Goal: Information Seeking & Learning: Learn about a topic

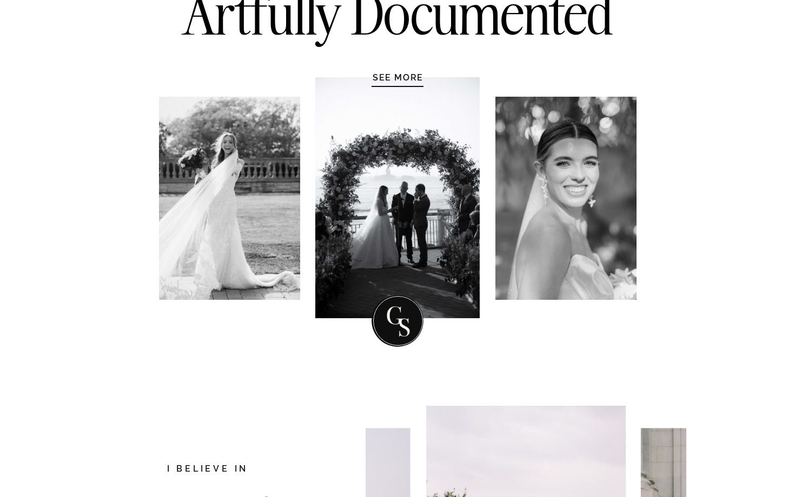
scroll to position [141, 0]
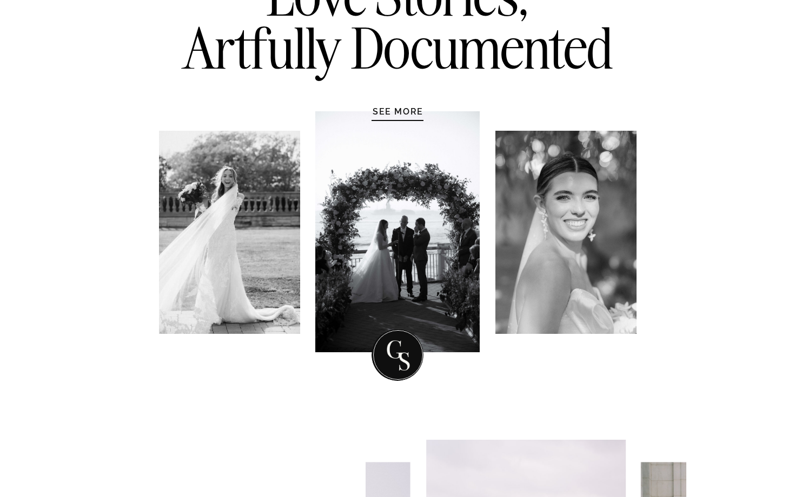
click at [414, 117] on div at bounding box center [397, 231] width 164 height 241
click at [403, 116] on h1 "SEE MORE" at bounding box center [398, 111] width 103 height 11
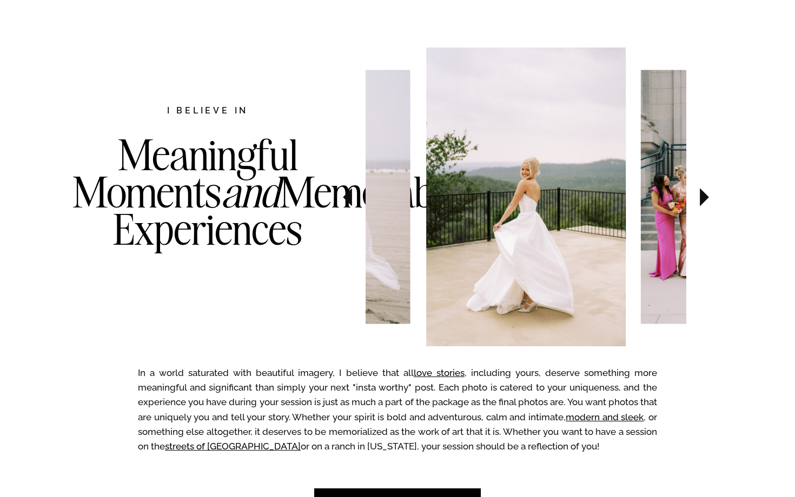
scroll to position [558, 0]
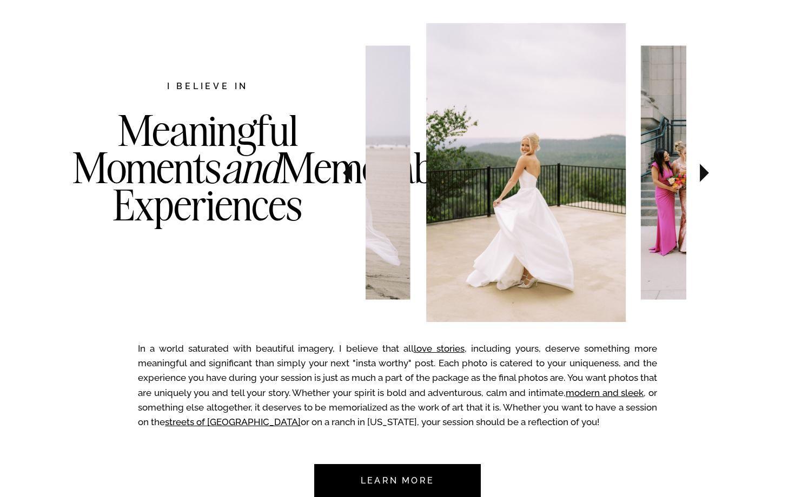
click at [695, 177] on icon at bounding box center [704, 173] width 36 height 38
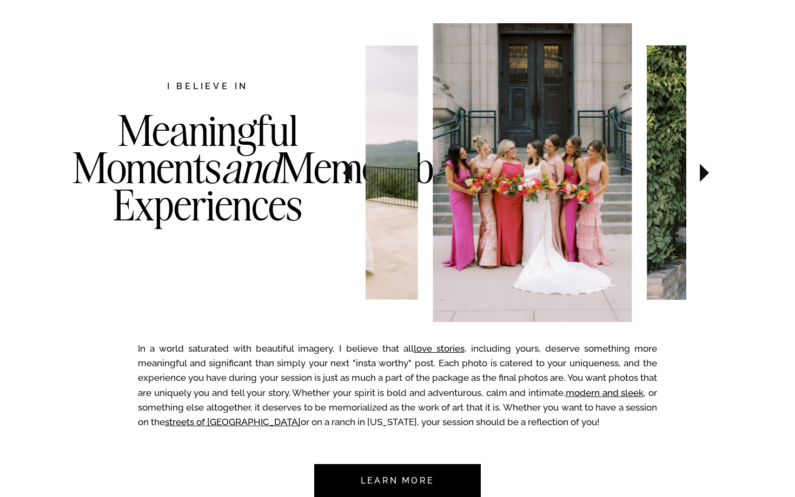
click at [695, 177] on icon at bounding box center [704, 173] width 36 height 38
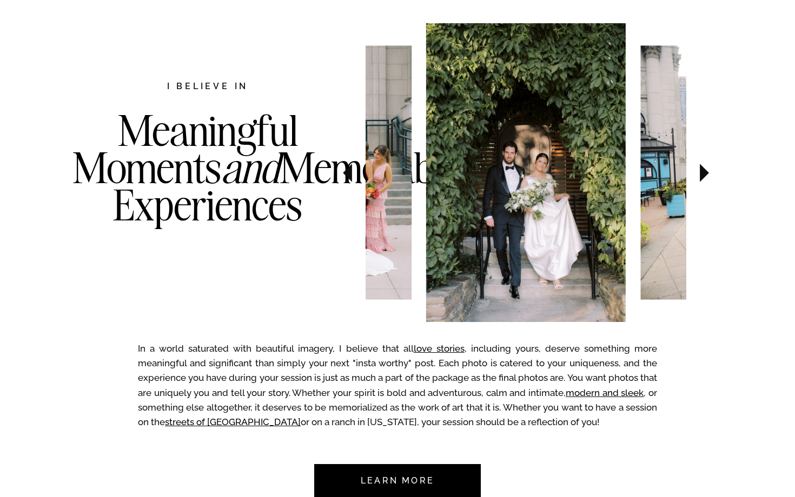
click at [695, 177] on icon at bounding box center [704, 173] width 36 height 38
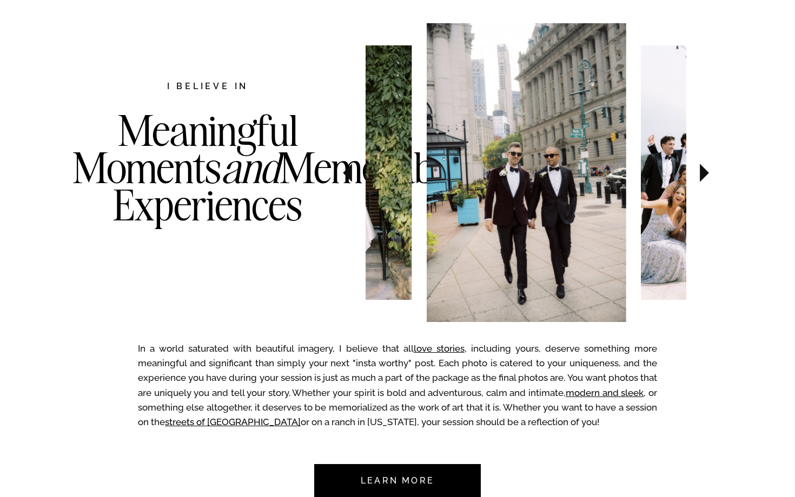
click at [695, 177] on icon at bounding box center [704, 173] width 36 height 38
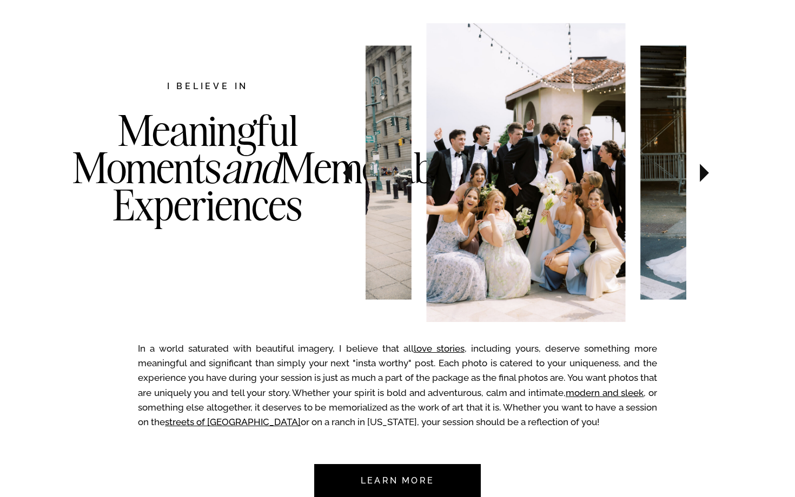
click at [354, 168] on icon at bounding box center [347, 173] width 36 height 38
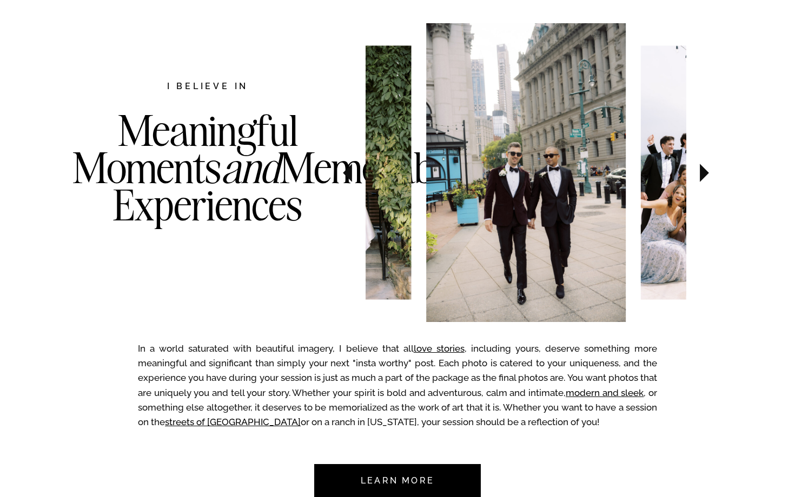
click at [706, 176] on icon at bounding box center [704, 173] width 36 height 38
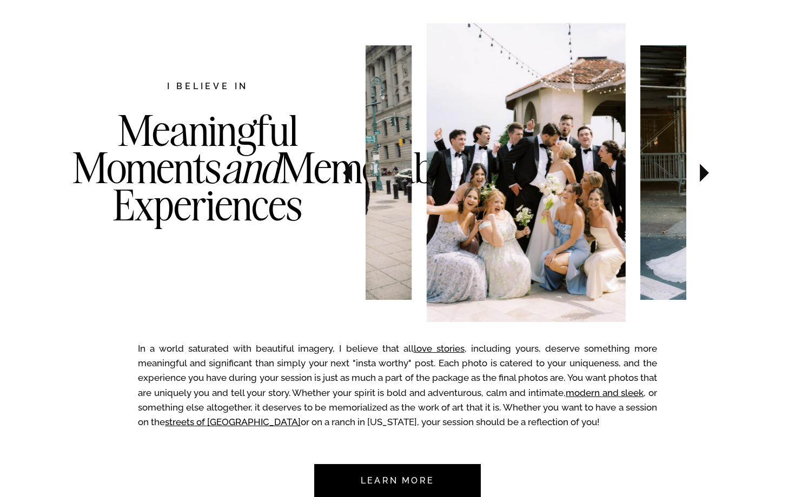
click at [706, 176] on icon at bounding box center [704, 173] width 36 height 38
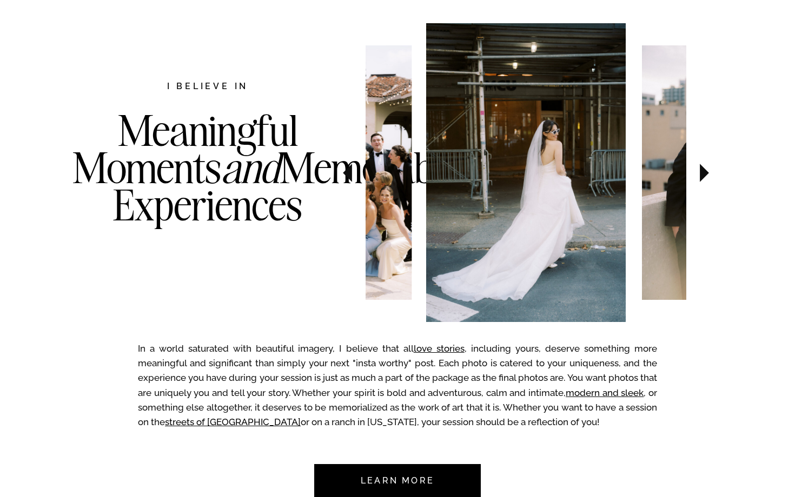
click at [706, 176] on icon at bounding box center [704, 173] width 36 height 38
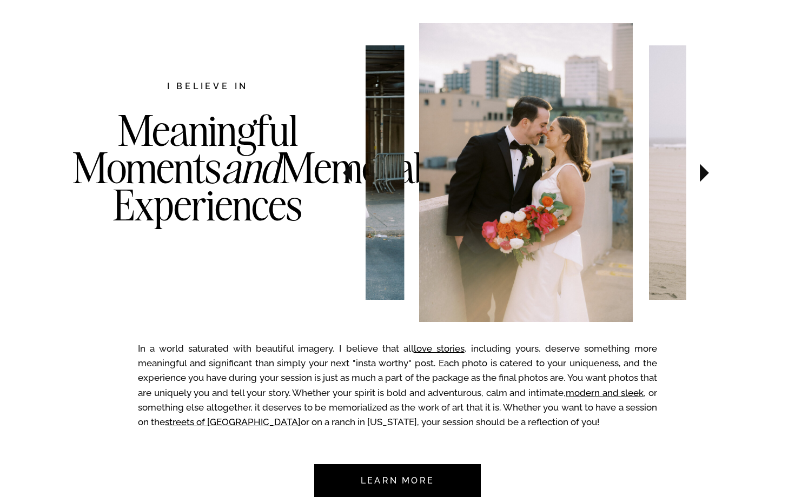
click at [706, 176] on icon at bounding box center [704, 173] width 36 height 38
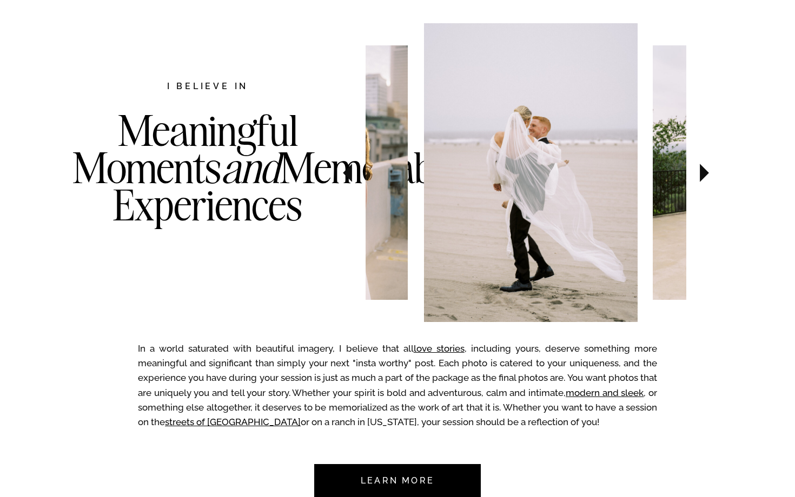
click at [706, 176] on icon at bounding box center [704, 173] width 36 height 38
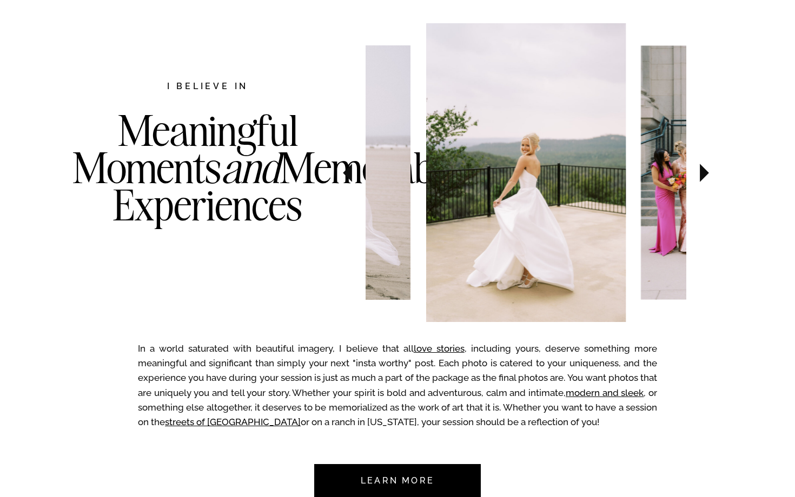
click at [706, 176] on icon at bounding box center [704, 173] width 36 height 38
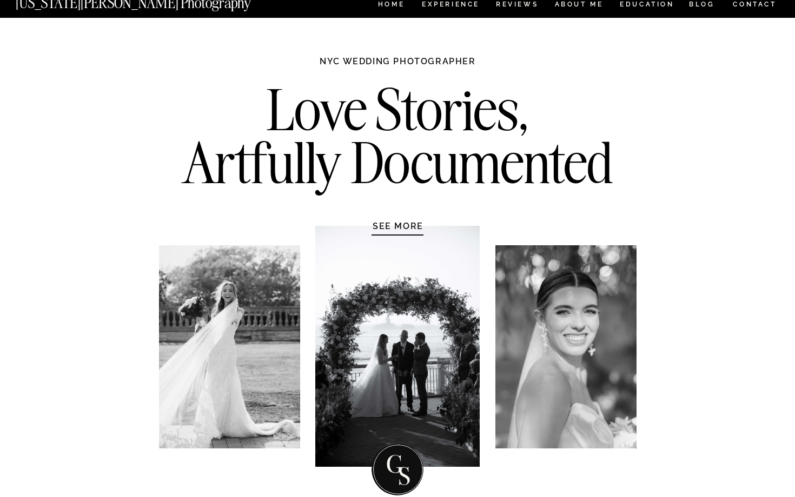
scroll to position [0, 0]
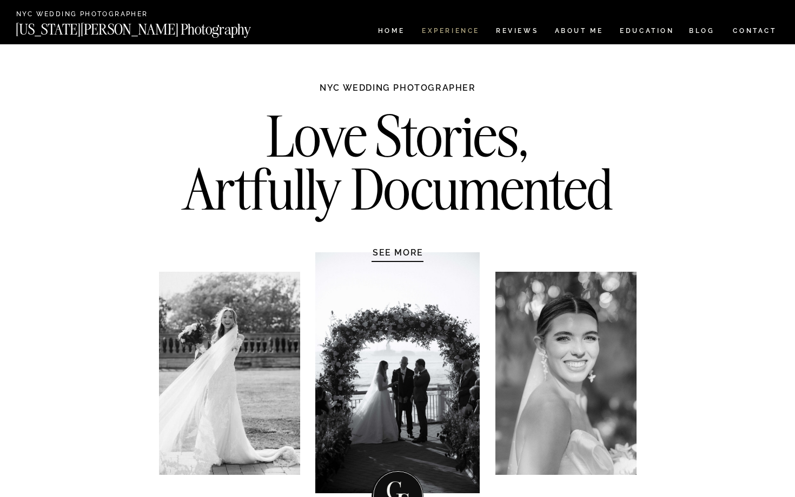
click at [471, 28] on nav "Experience" at bounding box center [450, 32] width 57 height 9
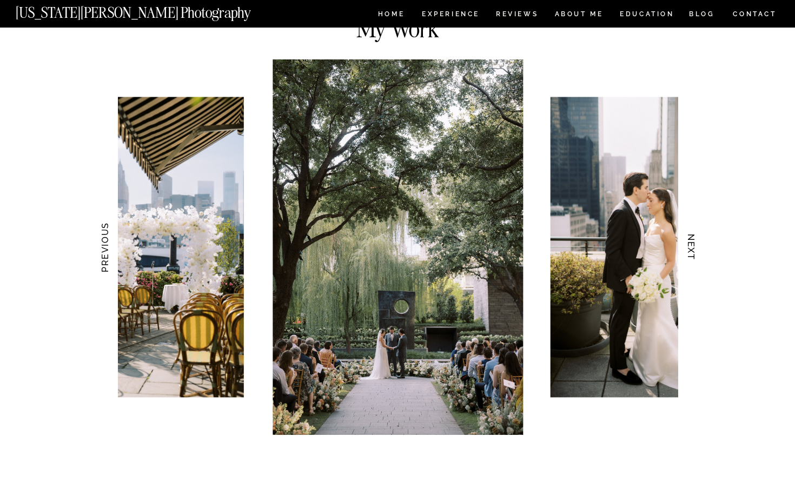
scroll to position [1005, 0]
click at [438, 317] on img at bounding box center [398, 248] width 250 height 376
click at [690, 256] on h3 "NEXT" at bounding box center [691, 248] width 11 height 68
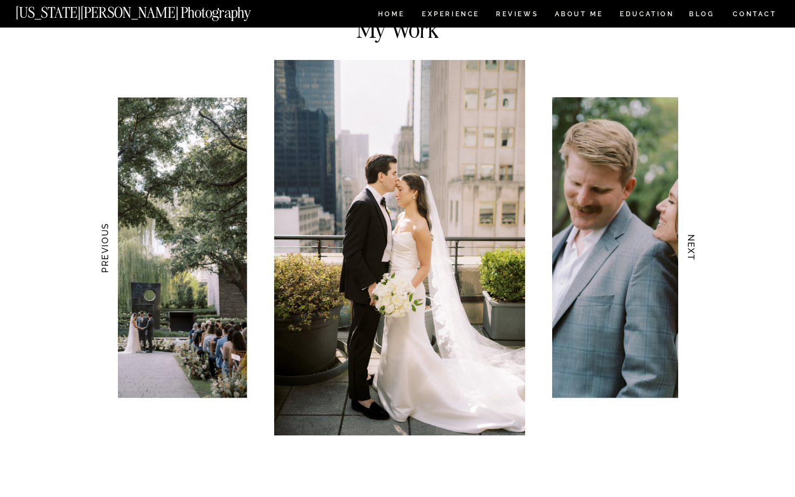
click at [690, 256] on h3 "NEXT" at bounding box center [691, 248] width 11 height 68
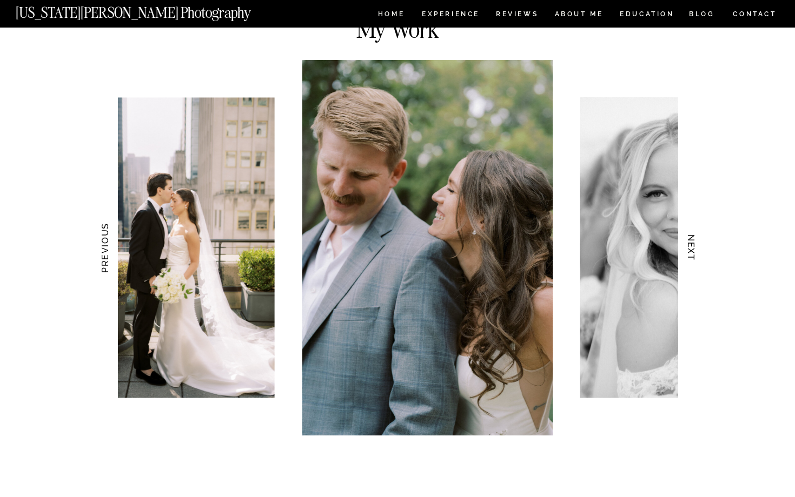
click at [690, 256] on h3 "NEXT" at bounding box center [691, 248] width 11 height 68
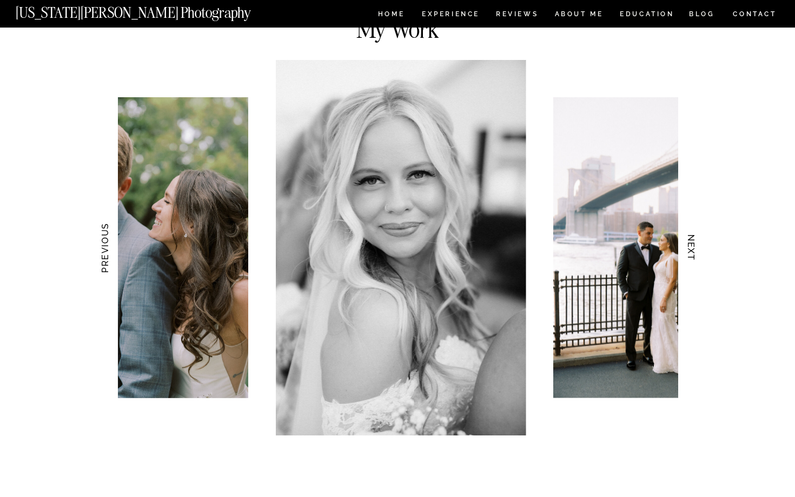
click at [690, 256] on h3 "NEXT" at bounding box center [691, 248] width 11 height 68
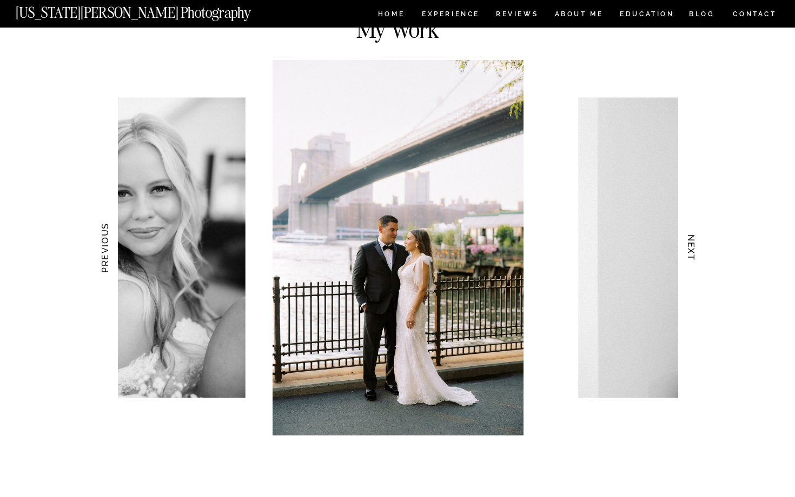
click at [690, 256] on h3 "NEXT" at bounding box center [691, 248] width 11 height 68
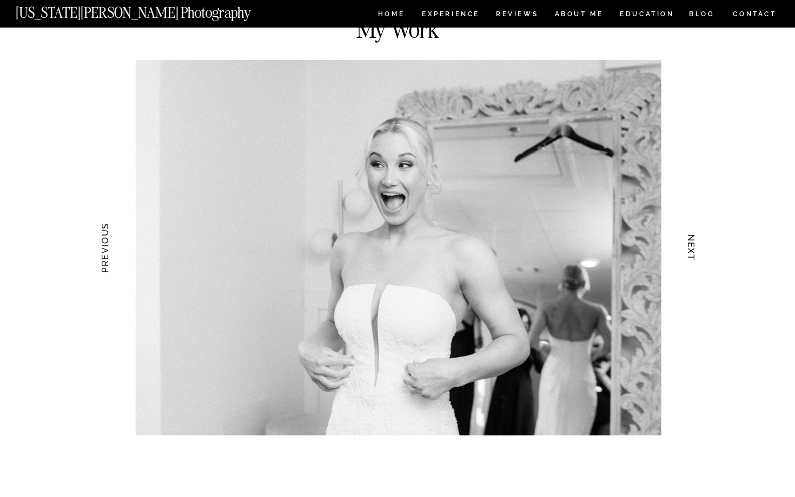
click at [690, 256] on h3 "NEXT" at bounding box center [691, 248] width 11 height 68
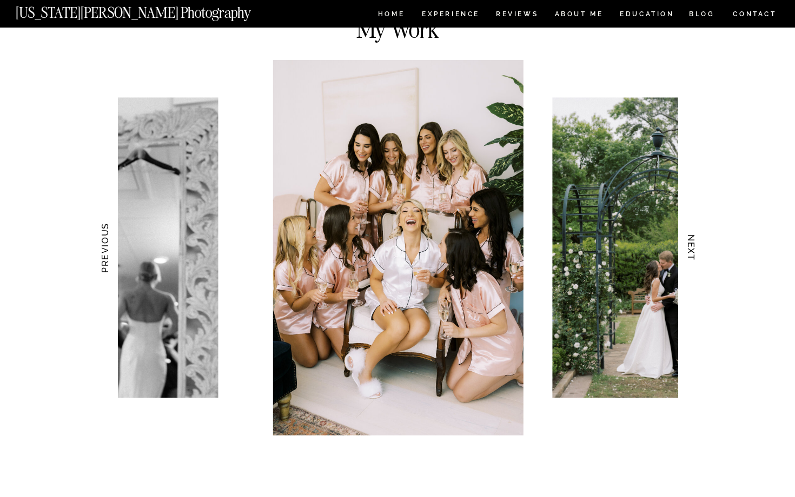
click at [690, 256] on h3 "NEXT" at bounding box center [691, 248] width 11 height 68
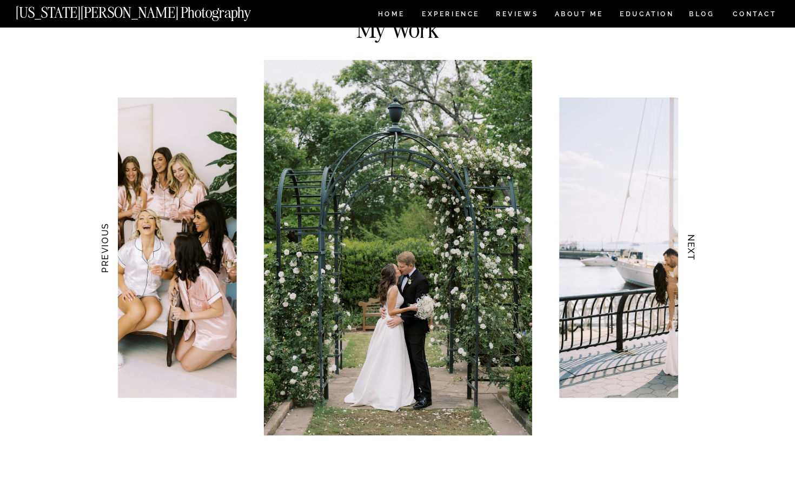
click at [690, 256] on h3 "NEXT" at bounding box center [691, 248] width 11 height 68
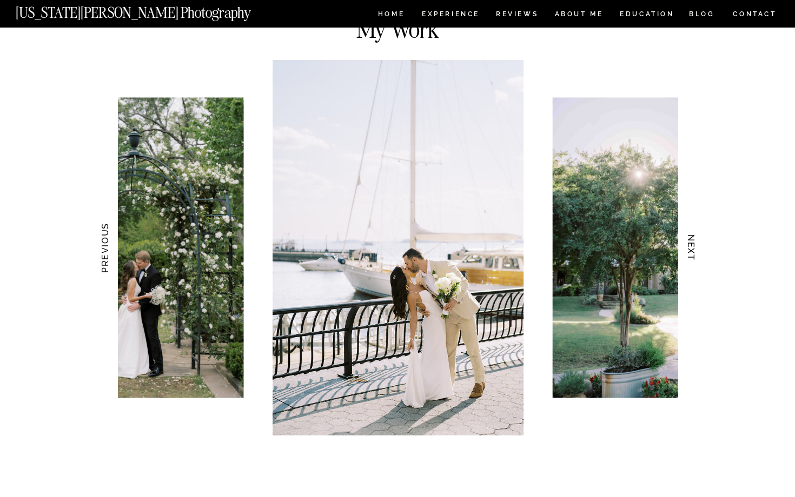
click at [690, 256] on h3 "NEXT" at bounding box center [691, 248] width 11 height 68
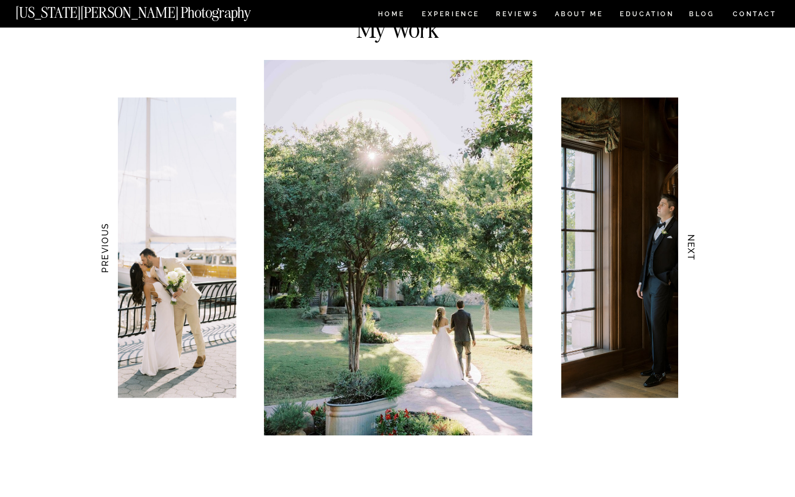
click at [690, 256] on h3 "NEXT" at bounding box center [691, 248] width 11 height 68
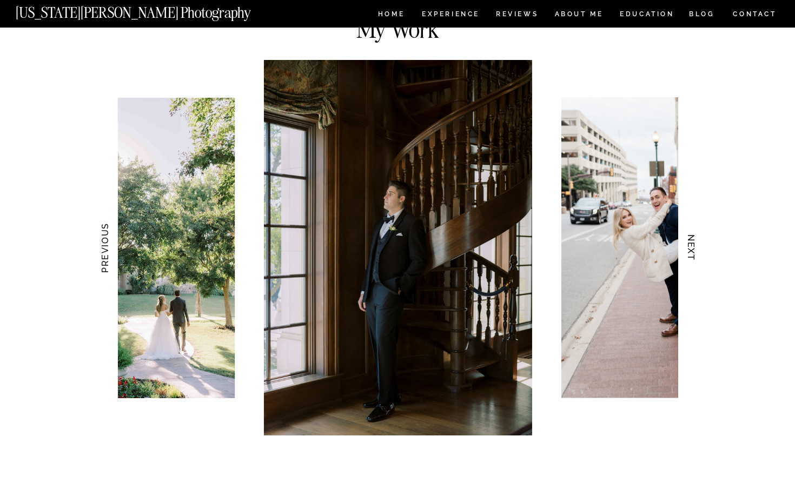
click at [690, 256] on h3 "NEXT" at bounding box center [691, 248] width 11 height 68
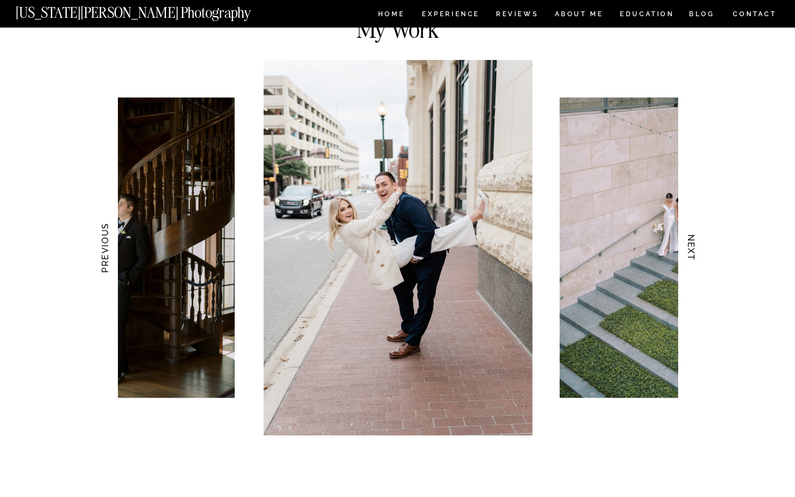
click at [690, 256] on h3 "NEXT" at bounding box center [691, 248] width 11 height 68
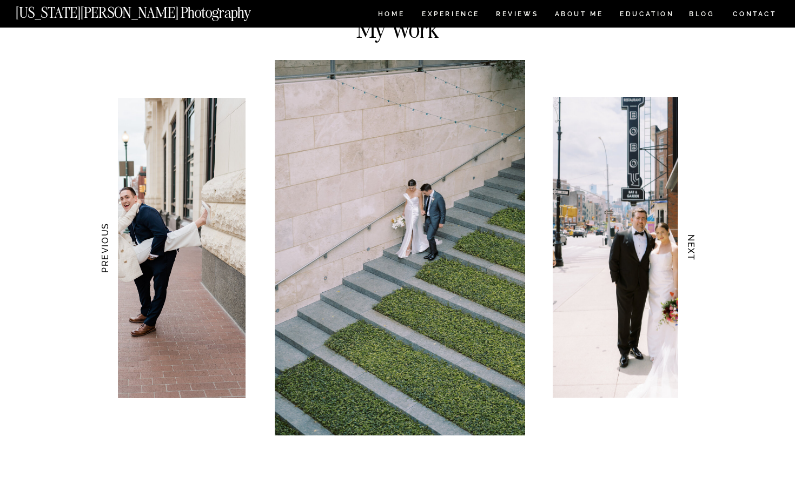
click at [690, 256] on h3 "NEXT" at bounding box center [691, 248] width 11 height 68
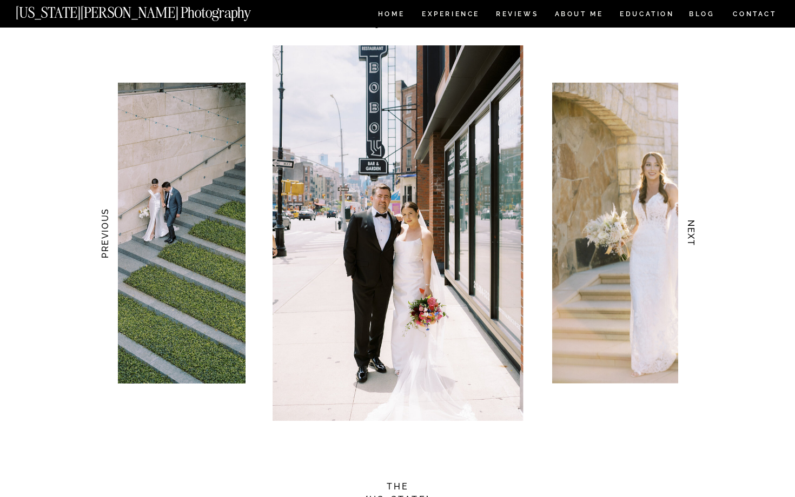
scroll to position [1025, 0]
